Goal: Information Seeking & Learning: Check status

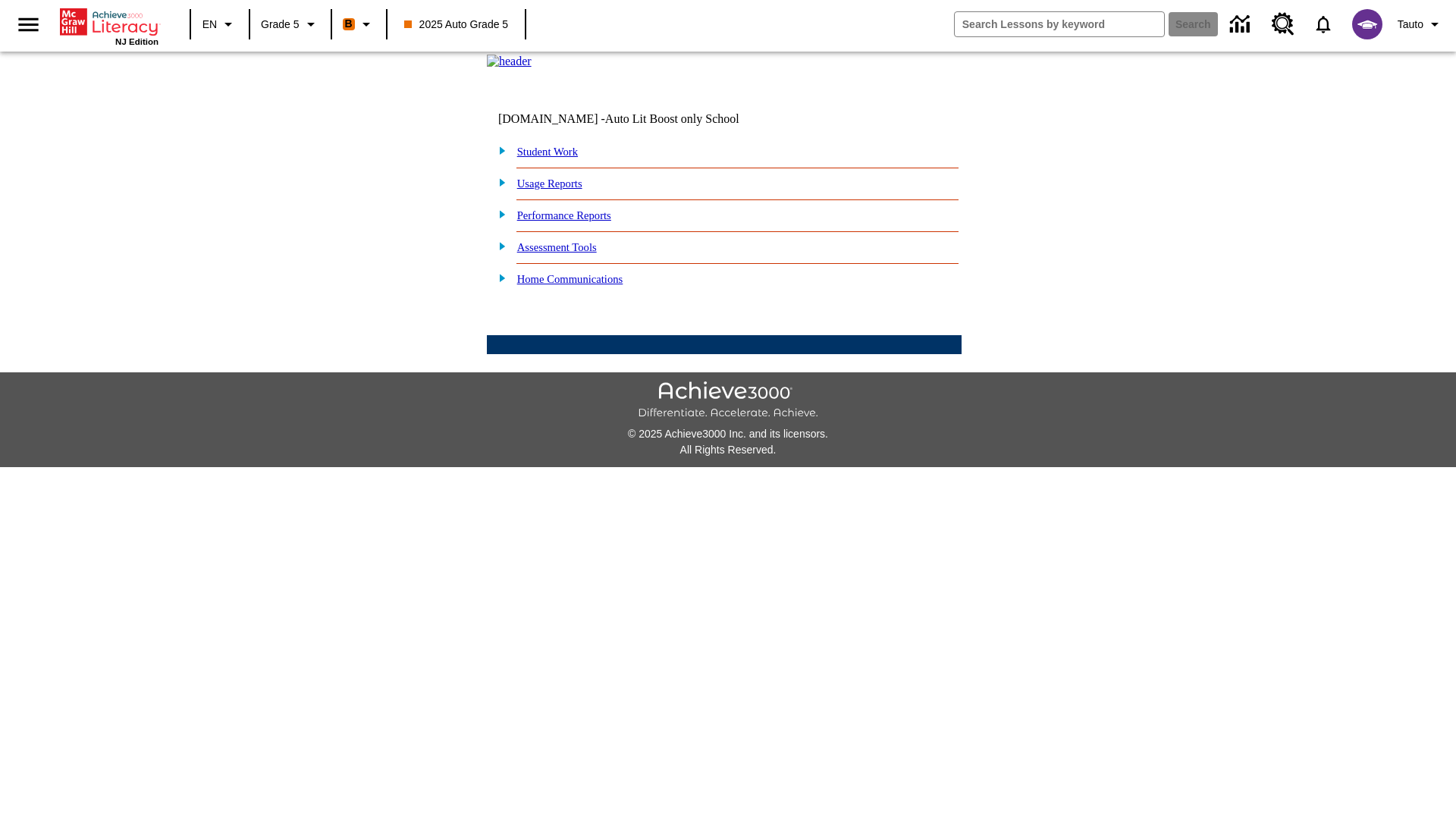
click at [580, 221] on link "Performance Reports" at bounding box center [564, 215] width 94 height 12
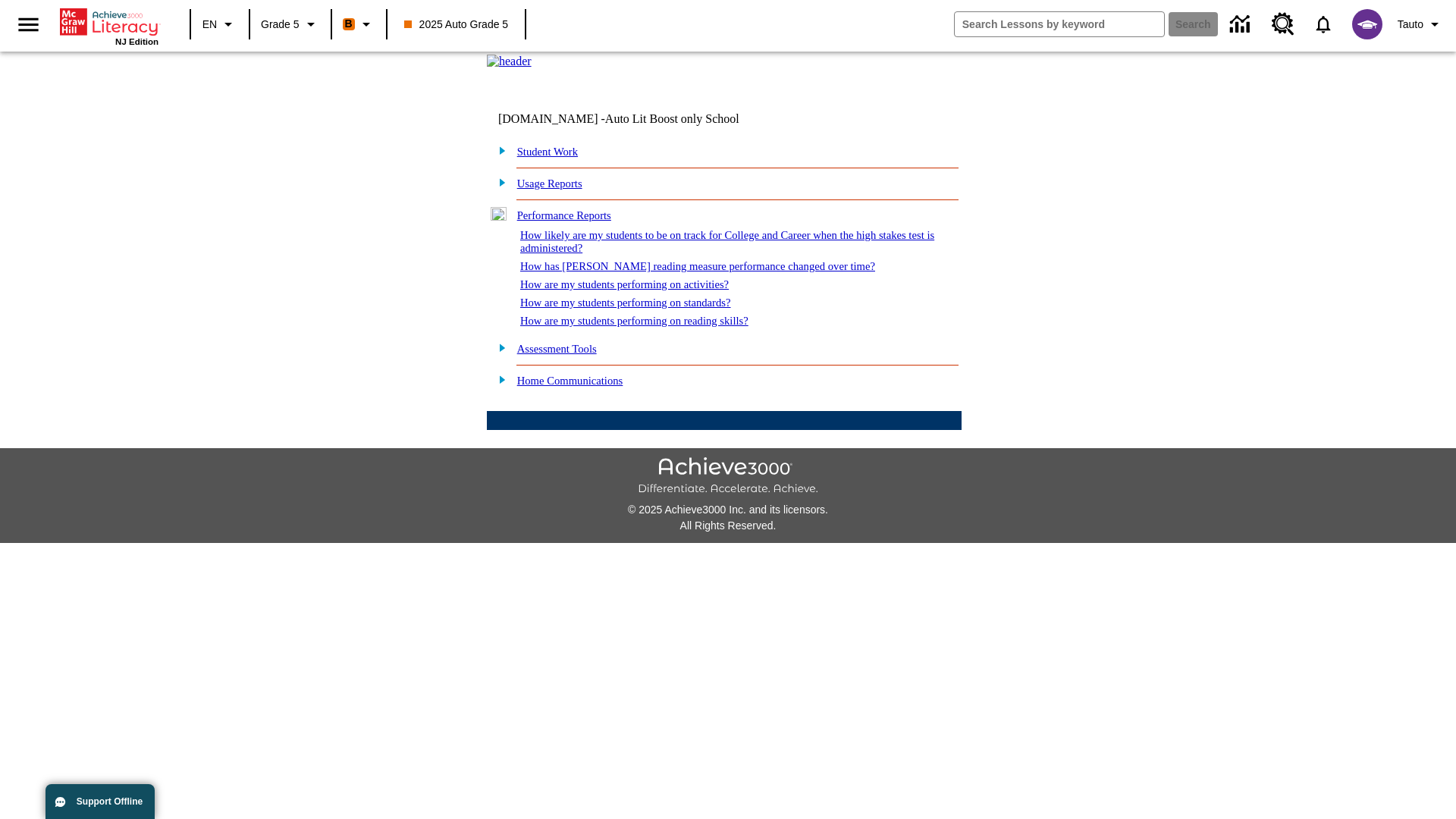
click at [650, 327] on link "How are my students performing on reading skills?" at bounding box center [634, 321] width 228 height 12
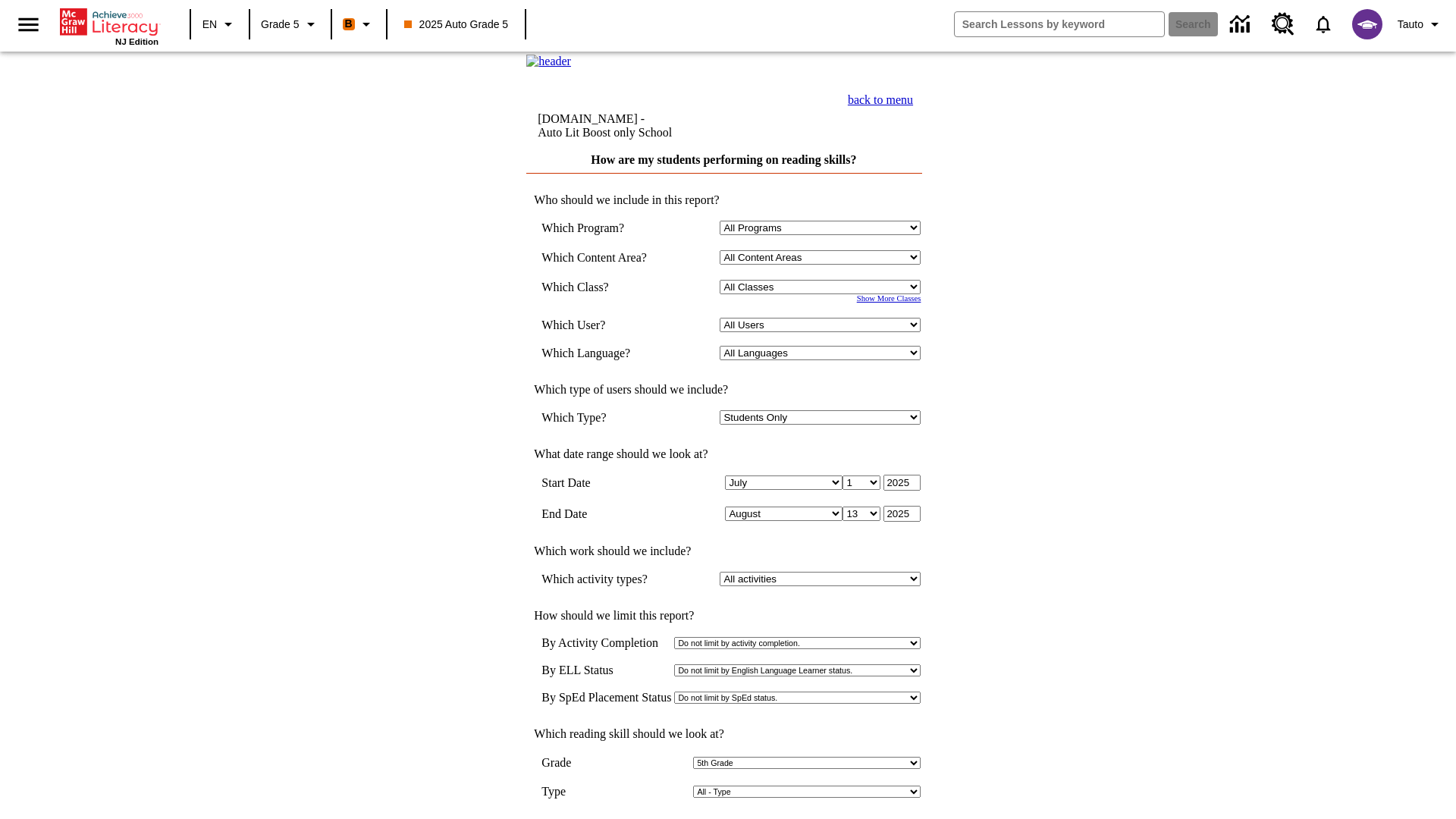
click at [823, 294] on select "Select a Class: All Classes 2025 Auto Grade 5 OL 2025 Auto Grade 6" at bounding box center [820, 287] width 201 height 15
select select "11133131"
select select "21437107"
click at [725, 818] on input "View Report" at bounding box center [724, 834] width 73 height 16
